Goal: Information Seeking & Learning: Learn about a topic

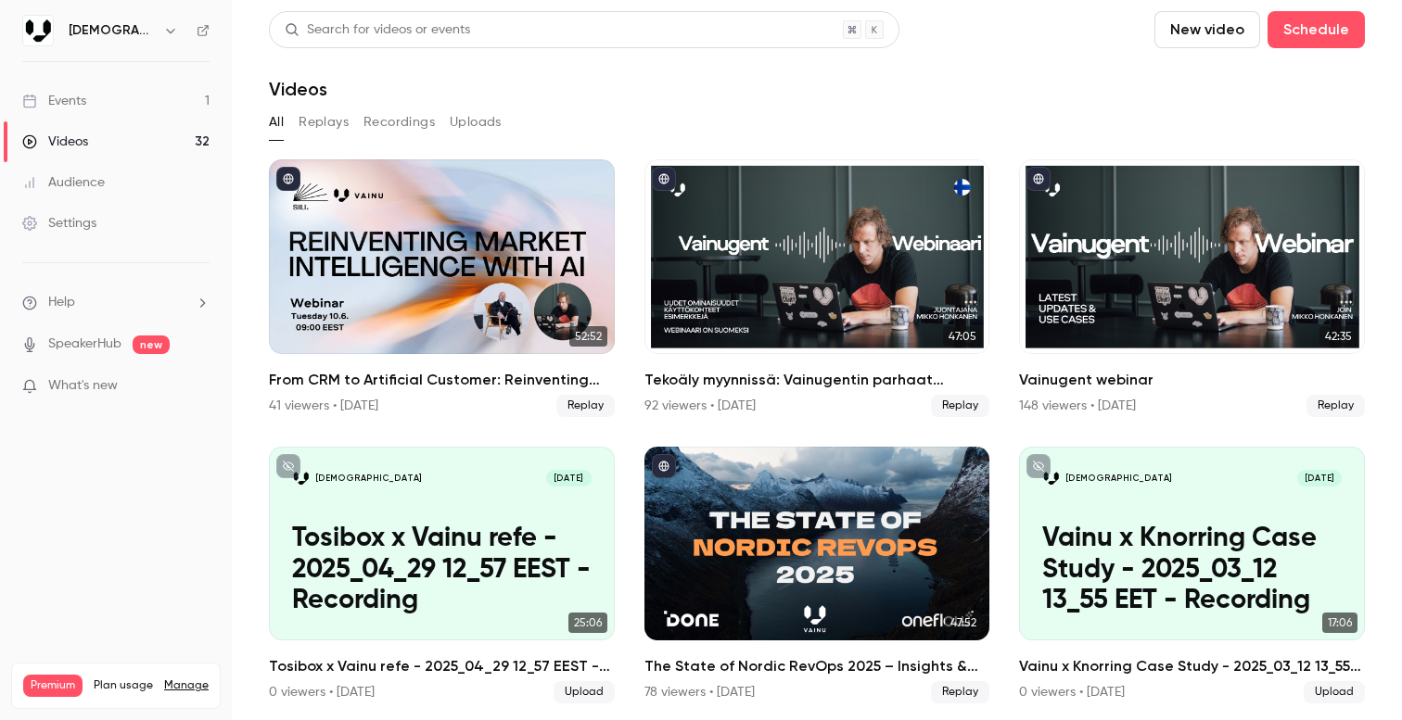
click at [115, 97] on link "Events 1" at bounding box center [116, 101] width 232 height 41
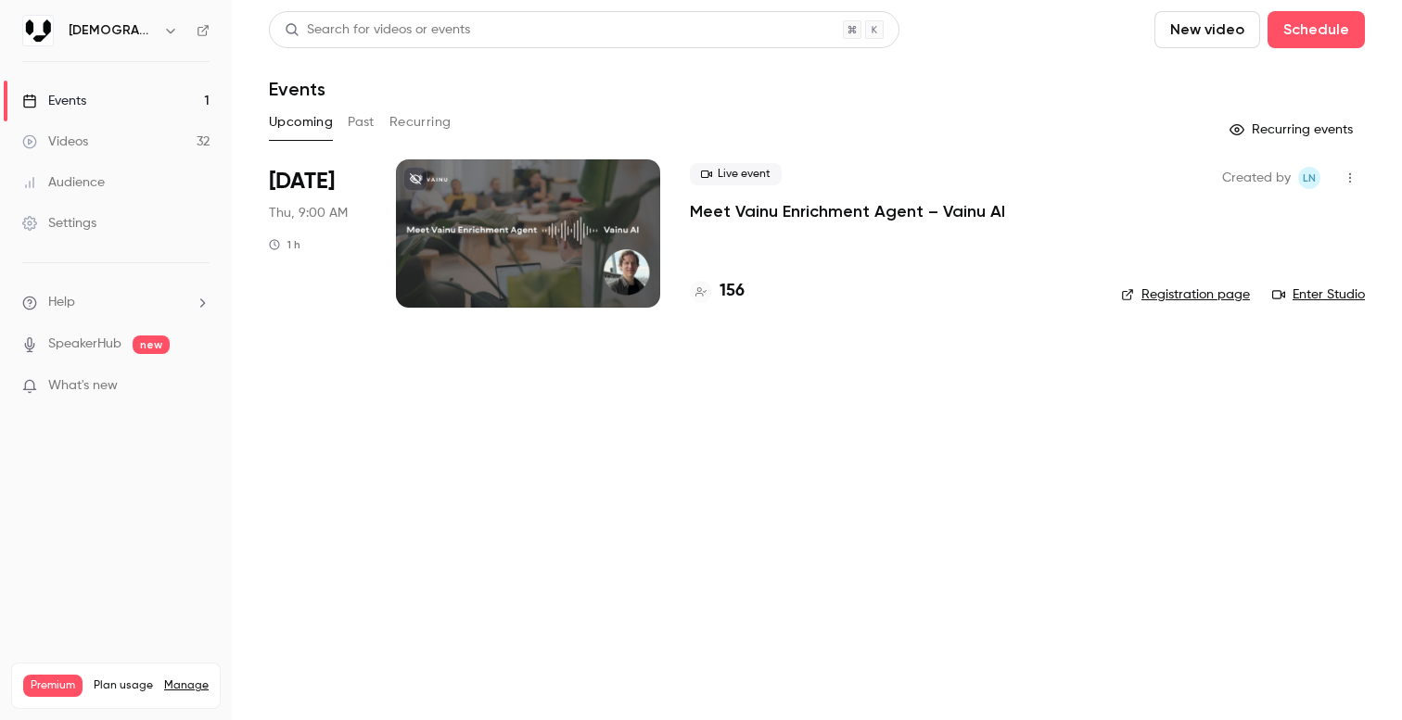
click at [767, 226] on div "Live event Meet Vainu Enrichment Agent – Vainu AI 156" at bounding box center [890, 233] width 401 height 148
click at [803, 218] on p "Meet Vainu Enrichment Agent – Vainu AI" at bounding box center [847, 211] width 315 height 22
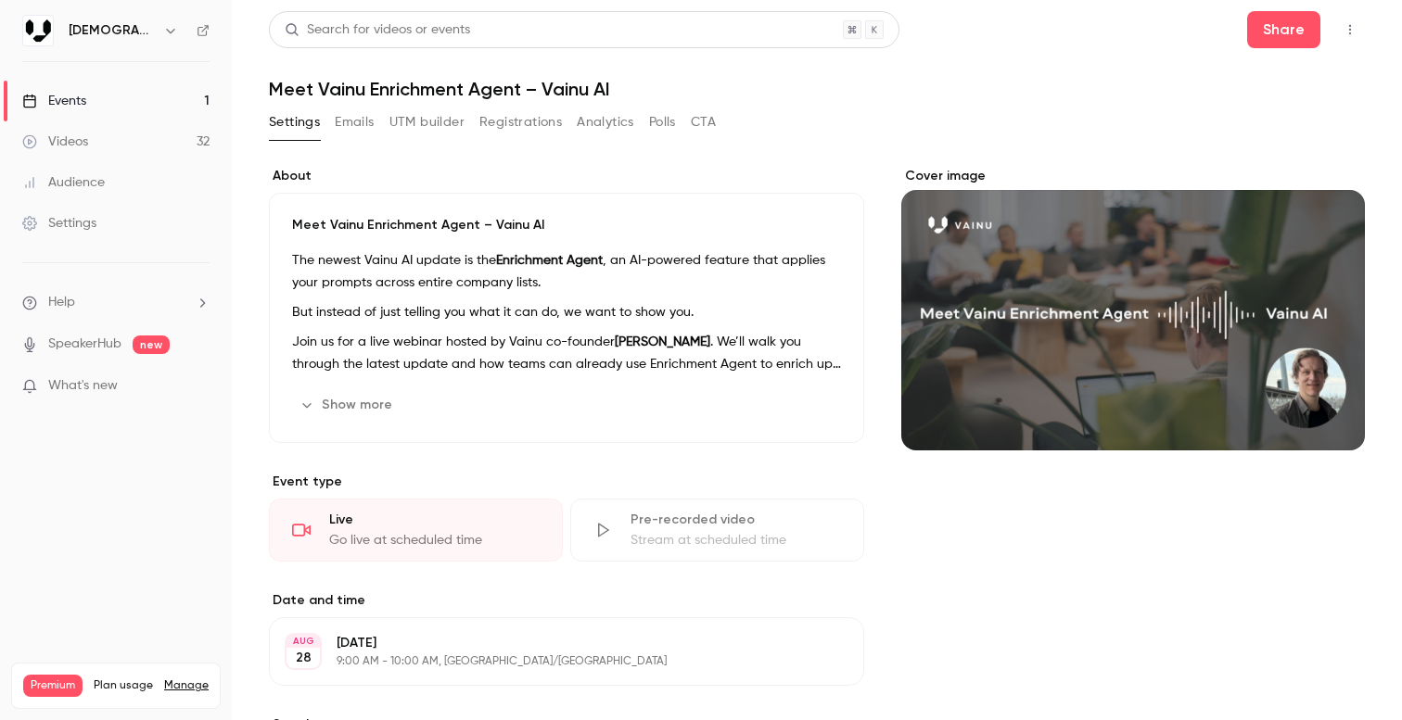
click at [172, 88] on link "Events 1" at bounding box center [116, 101] width 232 height 41
